Goal: Go to known website: Access a specific website the user already knows

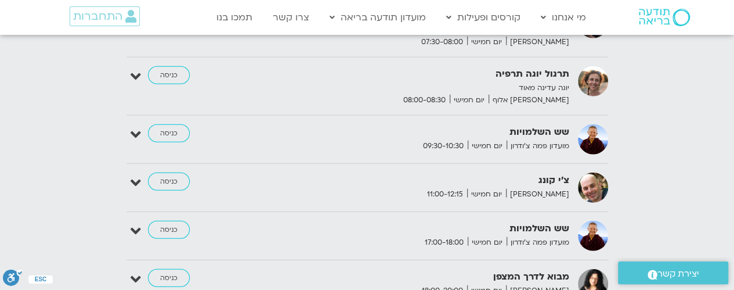
scroll to position [1509, 0]
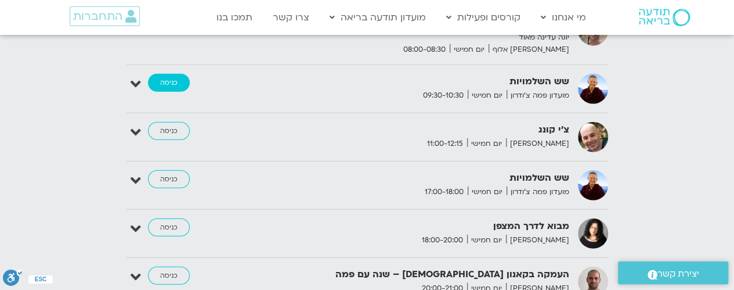
click at [169, 81] on link "כניסה" at bounding box center [169, 83] width 42 height 19
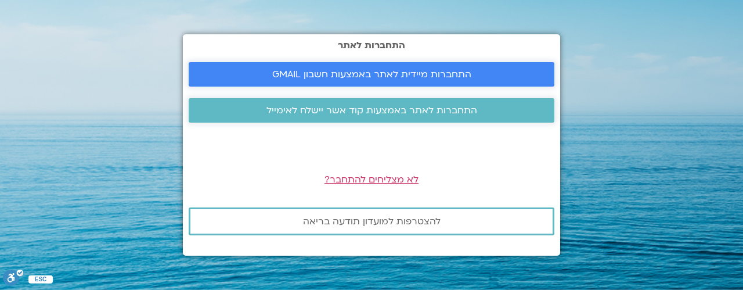
click at [385, 70] on span "התחברות מיידית לאתר באמצעות חשבון GMAIL" at bounding box center [371, 74] width 199 height 10
